Goal: Information Seeking & Learning: Find specific fact

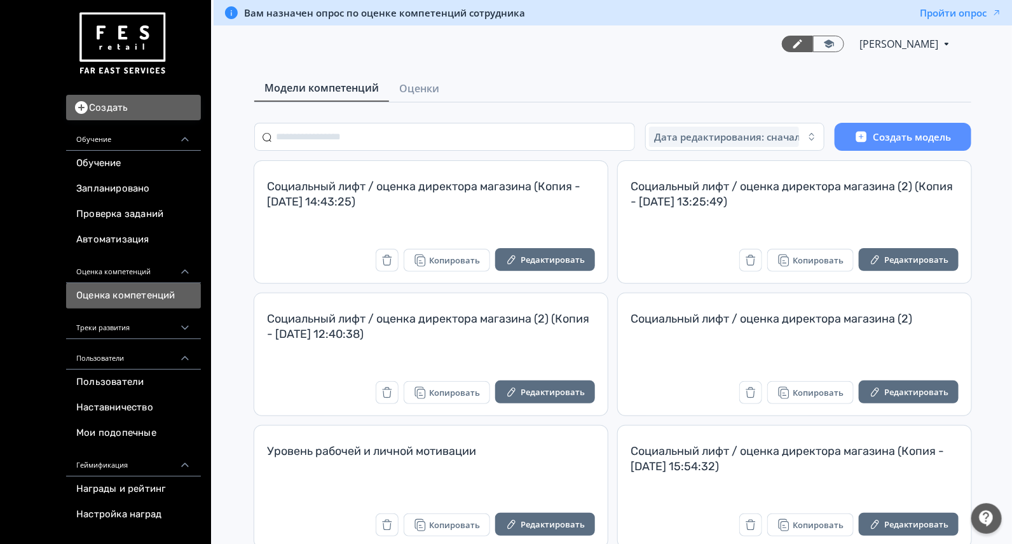
drag, startPoint x: 431, startPoint y: 89, endPoint x: 480, endPoint y: 104, distance: 51.1
click at [429, 88] on span "Оценки" at bounding box center [419, 88] width 40 height 15
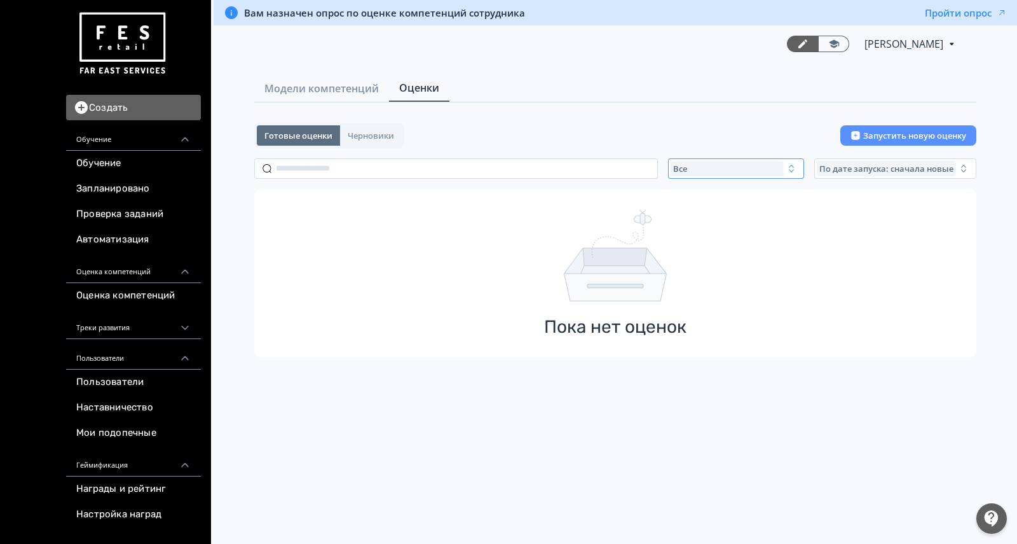
click at [730, 169] on div "Все" at bounding box center [727, 168] width 113 height 15
click at [736, 226] on button "Активные" at bounding box center [796, 220] width 223 height 23
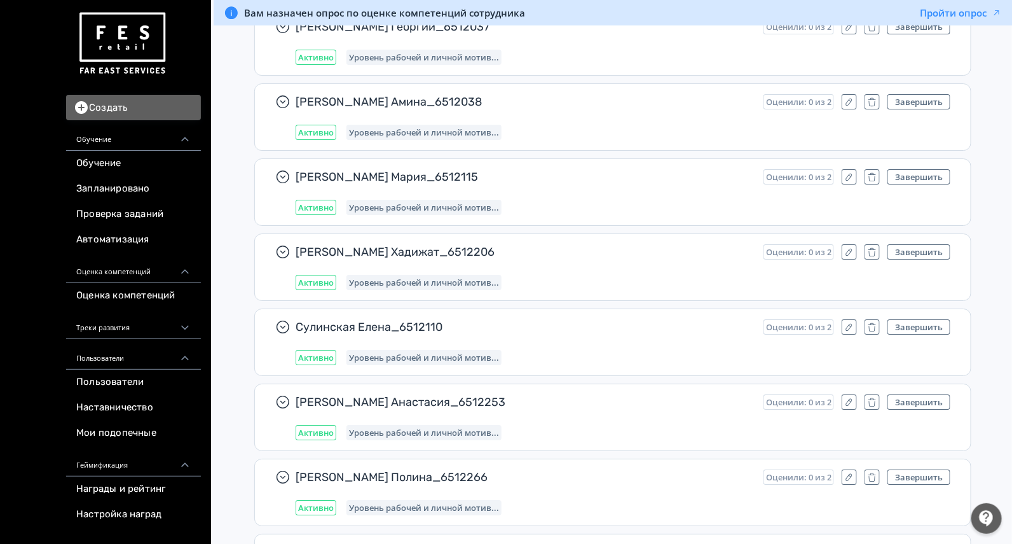
scroll to position [3784, 0]
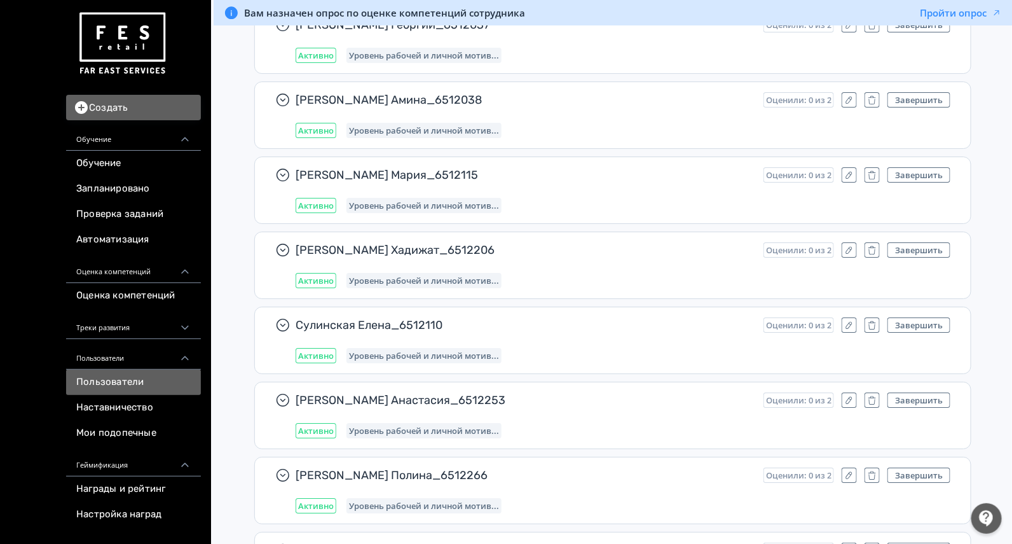
click at [117, 373] on link "Пользователи" at bounding box center [133, 381] width 135 height 25
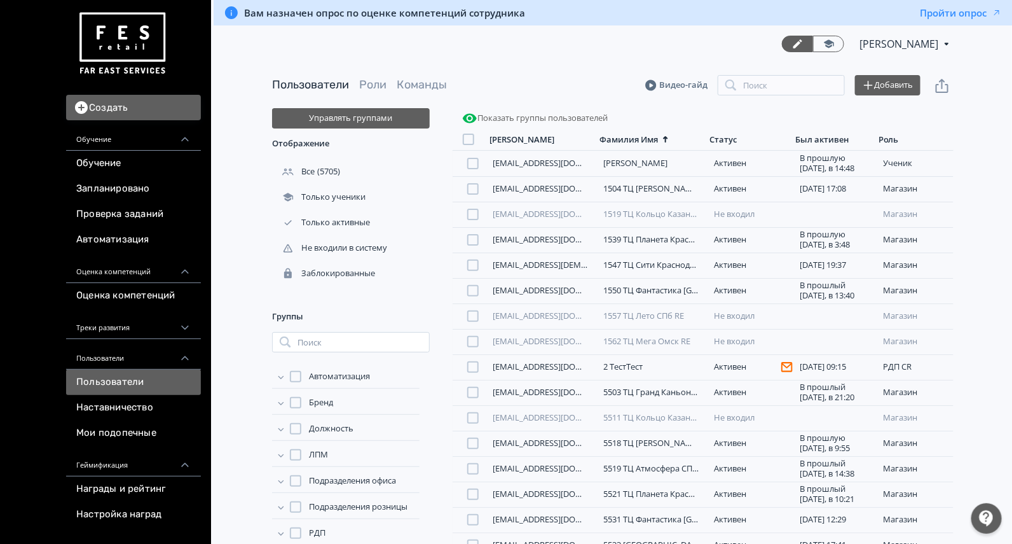
click at [776, 95] on div "Пользователи Роли Команды Видео-гайд Поиск Добавить" at bounding box center [613, 85] width 682 height 46
click at [769, 86] on input "search" at bounding box center [781, 85] width 127 height 20
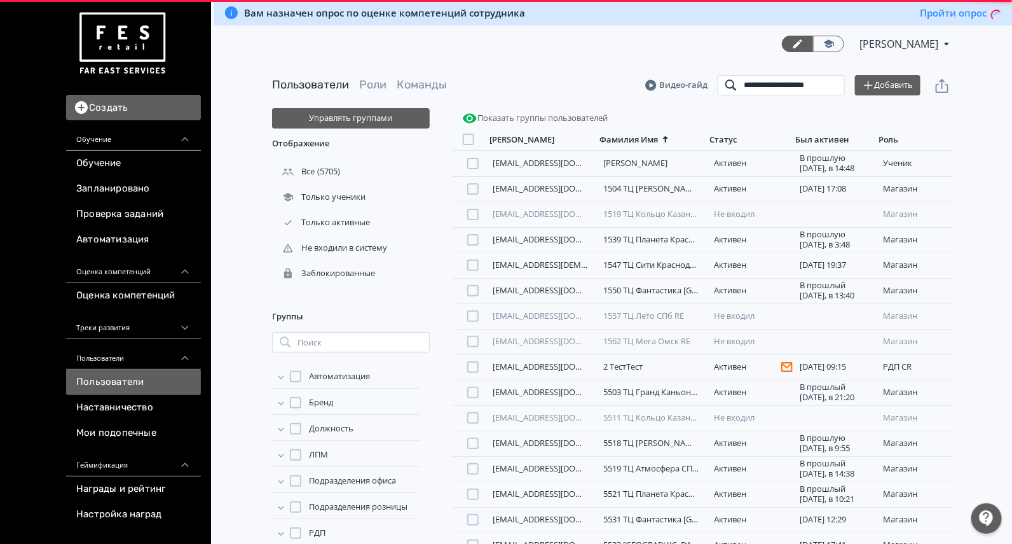
scroll to position [0, 9]
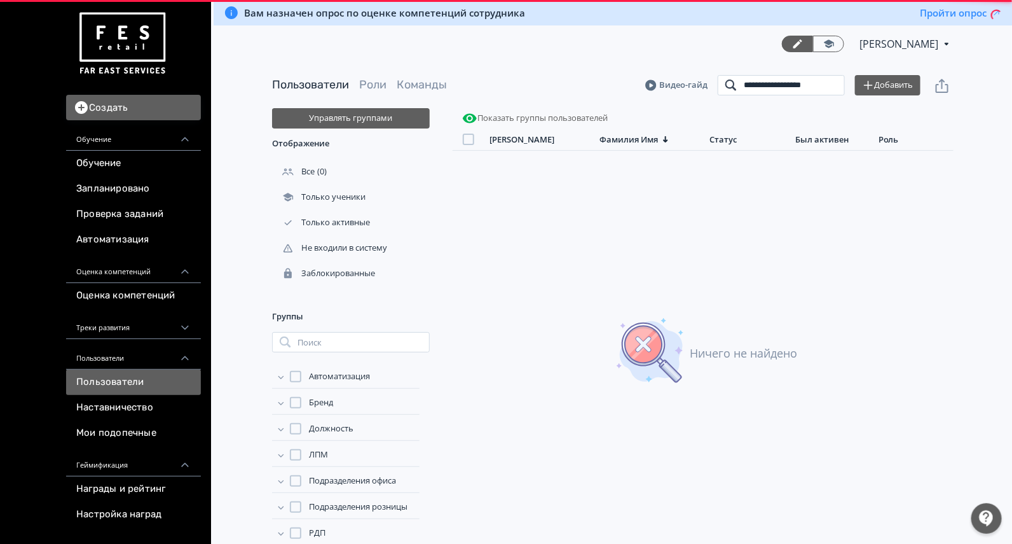
scroll to position [0, 4]
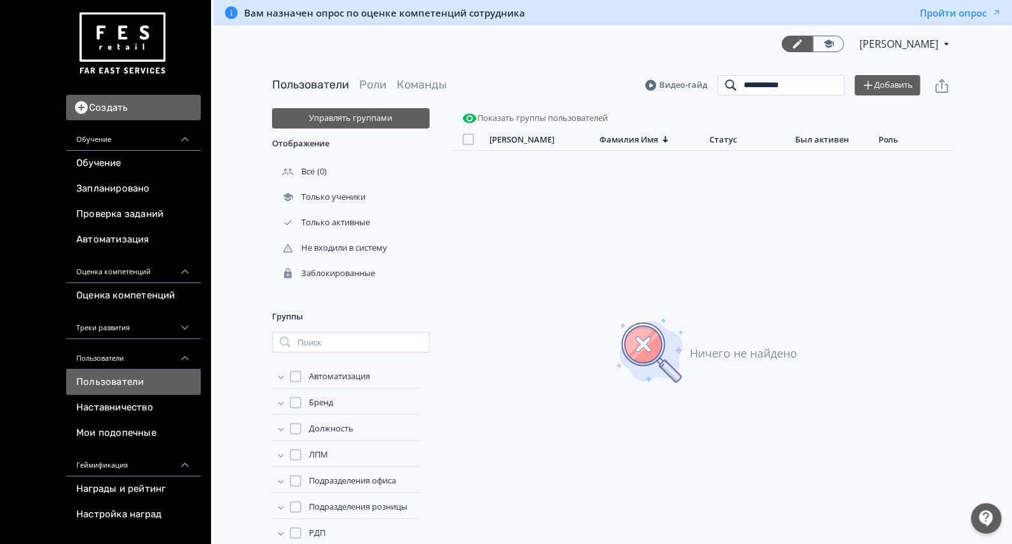
type input "**********"
